Goal: Transaction & Acquisition: Purchase product/service

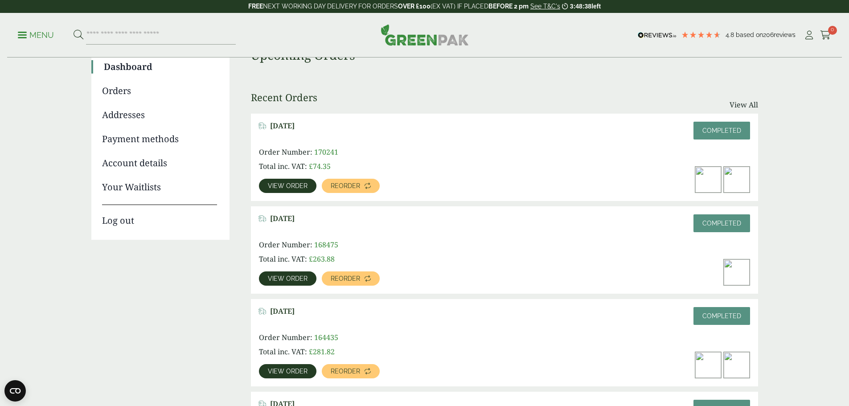
scroll to position [89, 0]
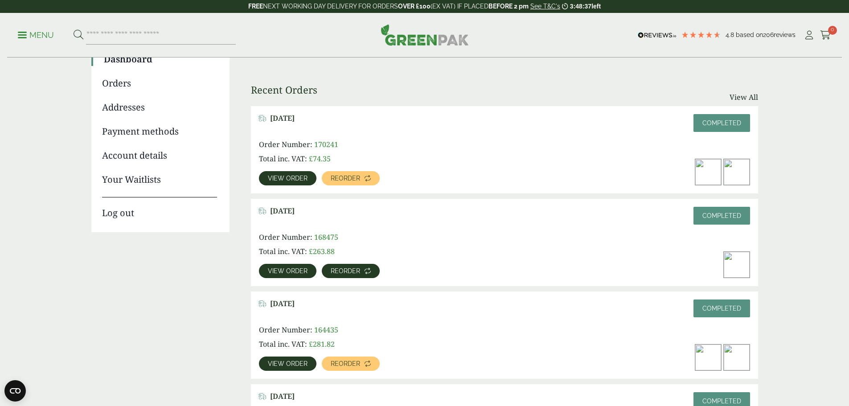
click at [360, 268] on span "Reorder" at bounding box center [345, 271] width 29 height 6
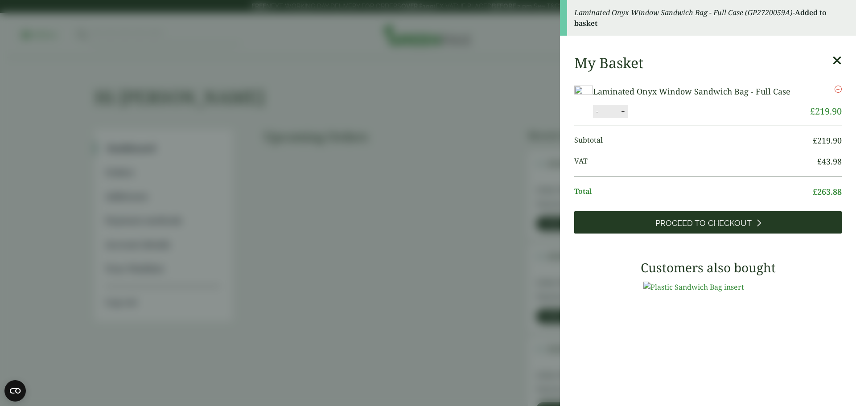
click at [723, 228] on span "Proceed to Checkout" at bounding box center [703, 223] width 96 height 10
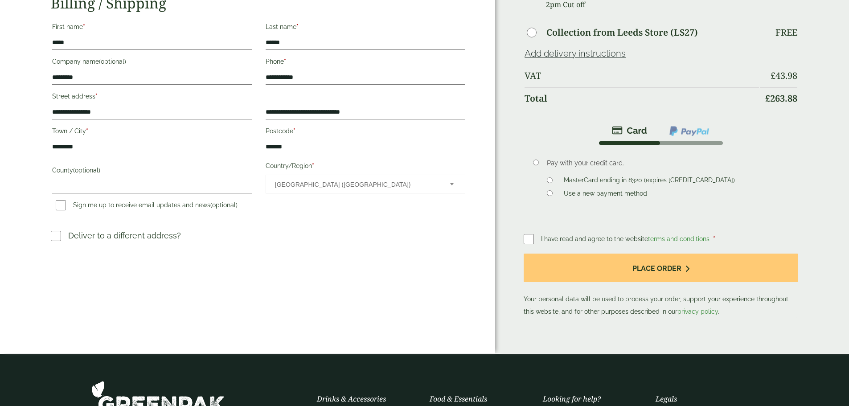
scroll to position [134, 0]
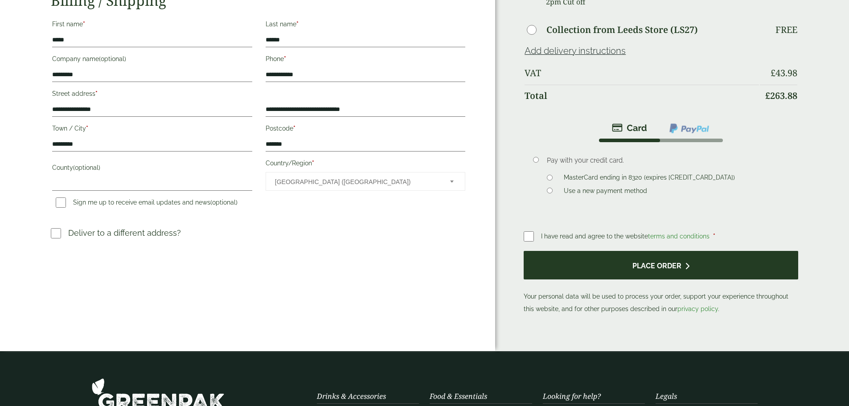
click at [660, 266] on button "Place order" at bounding box center [661, 265] width 274 height 29
